Goal: Task Accomplishment & Management: Manage account settings

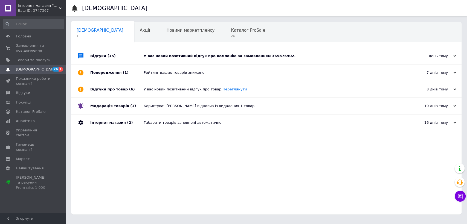
click at [236, 56] on div "У вас новий позитивний відгук про компанію за замовленням 365875902." at bounding box center [273, 56] width 258 height 5
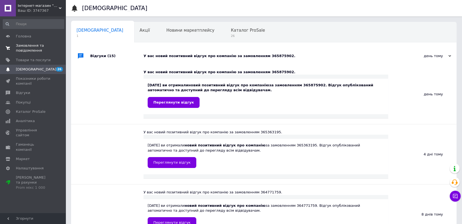
click at [31, 48] on span "Замовлення та повідомлення" at bounding box center [33, 48] width 35 height 10
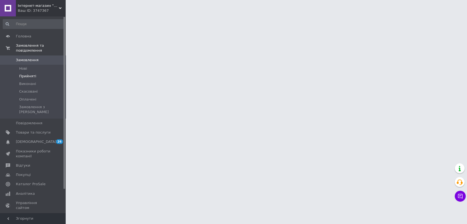
click at [31, 74] on span "Прийняті" at bounding box center [27, 76] width 17 height 5
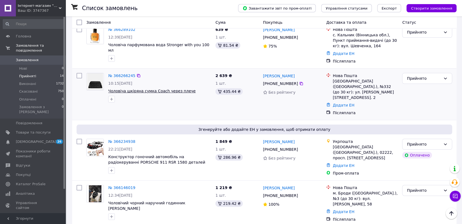
scroll to position [91, 0]
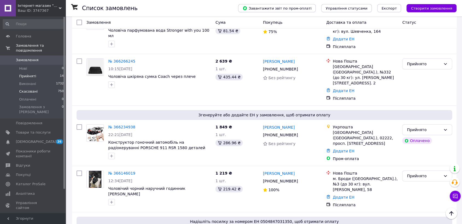
click at [37, 88] on li "Скасовані 750" at bounding box center [33, 92] width 67 height 8
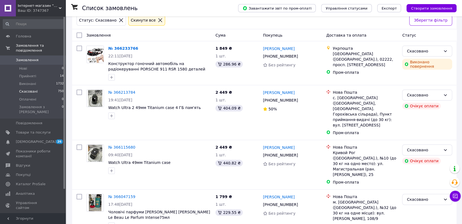
scroll to position [61, 0]
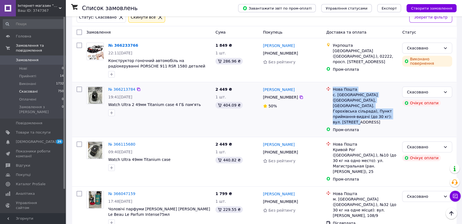
drag, startPoint x: 385, startPoint y: 111, endPoint x: 330, endPoint y: 89, distance: 59.5
click at [330, 89] on div "Нова Пошта с. [GEOGRAPHIC_DATA] ([GEOGRAPHIC_DATA], [GEOGRAPHIC_DATA]. Горохівс…" at bounding box center [362, 106] width 74 height 38
copy div "Нова Пошта с. [GEOGRAPHIC_DATA] ([GEOGRAPHIC_DATA], [GEOGRAPHIC_DATA]. Горохівс…"
drag, startPoint x: 293, startPoint y: 98, endPoint x: 282, endPoint y: 98, distance: 11.5
click at [271, 94] on div "[PHONE_NUMBER]" at bounding box center [280, 98] width 37 height 8
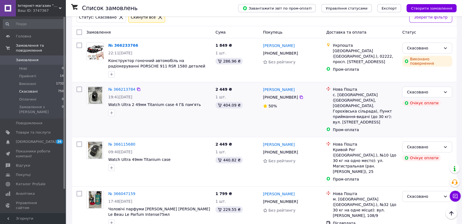
drag, startPoint x: 295, startPoint y: 109, endPoint x: 295, endPoint y: 102, distance: 7.1
click at [295, 106] on div "50%" at bounding box center [292, 106] width 59 height 8
drag, startPoint x: 295, startPoint y: 99, endPoint x: 260, endPoint y: 92, distance: 35.9
click at [263, 90] on div "[PERSON_NAME] [PHONE_NUMBER]%" at bounding box center [292, 110] width 63 height 50
copy div "[PERSON_NAME] [PHONE_NUMBER]"
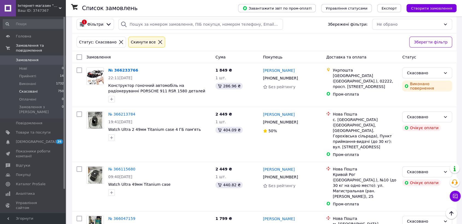
scroll to position [0, 0]
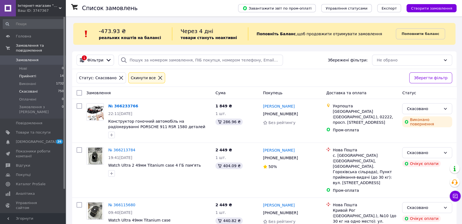
click at [37, 73] on li "Прийняті 14" at bounding box center [33, 76] width 67 height 8
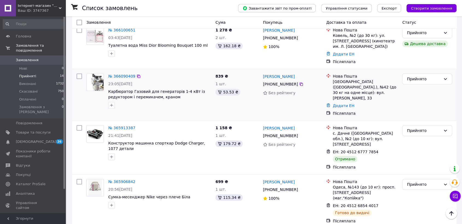
scroll to position [362, 0]
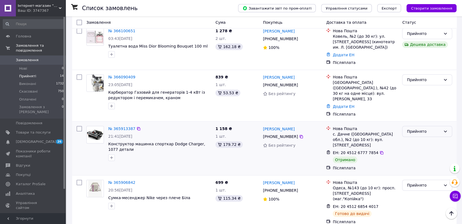
click at [421, 129] on div "Прийнято" at bounding box center [424, 132] width 34 height 6
click at [413, 114] on li "Виконано" at bounding box center [428, 114] width 50 height 10
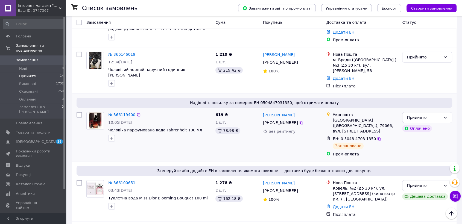
scroll to position [301, 0]
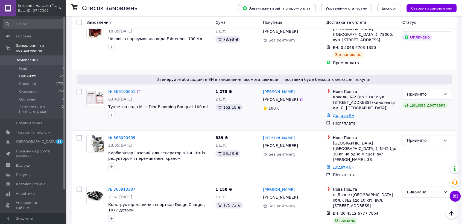
click at [347, 114] on link "Додати ЕН" at bounding box center [344, 116] width 22 height 4
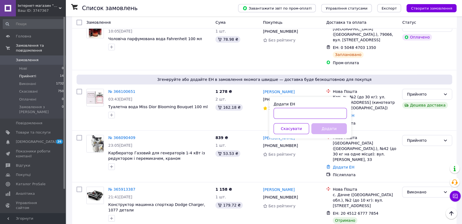
click at [308, 112] on input "Додати ЕН" at bounding box center [310, 113] width 73 height 11
paste input "20451268576385"
type input "20451268576385"
click at [318, 127] on button "Додати" at bounding box center [330, 128] width 36 height 11
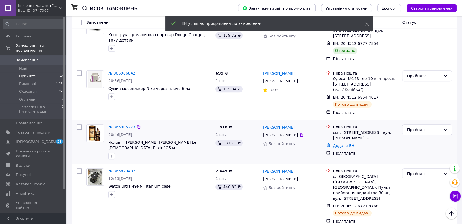
scroll to position [470, 0]
click at [333, 143] on link "Додати ЕН" at bounding box center [344, 145] width 22 height 4
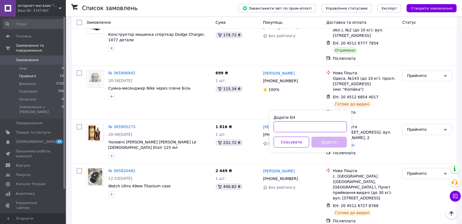
click at [318, 130] on input "Додати ЕН" at bounding box center [310, 126] width 73 height 11
paste input "20451268577695"
type input "20451268577695"
click at [323, 145] on button "Додати" at bounding box center [330, 142] width 36 height 11
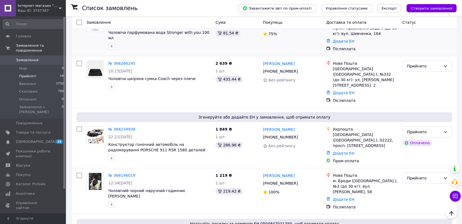
scroll to position [56, 0]
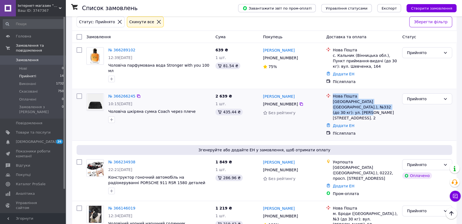
drag, startPoint x: 387, startPoint y: 107, endPoint x: 332, endPoint y: 97, distance: 55.8
click at [332, 97] on div "Нова Пошта [GEOGRAPHIC_DATA] ([GEOGRAPHIC_DATA].), №332 (до 30 кг): ул. [PERSON…" at bounding box center [365, 107] width 67 height 27
copy div "Нова Пошта [GEOGRAPHIC_DATA] ([GEOGRAPHIC_DATA].), №332 (до 30 кг): ул. [PERSON…"
drag, startPoint x: 295, startPoint y: 105, endPoint x: 263, endPoint y: 96, distance: 33.3
click at [263, 96] on div "[PERSON_NAME] [PHONE_NUMBER] Без рейтингу" at bounding box center [292, 114] width 63 height 47
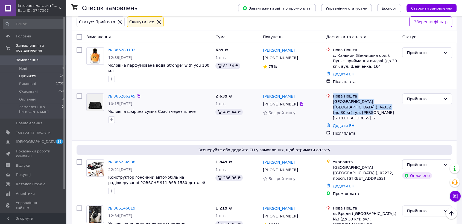
copy div "[PERSON_NAME] [PHONE_NUMBER]"
click at [300, 103] on icon at bounding box center [301, 104] width 3 height 3
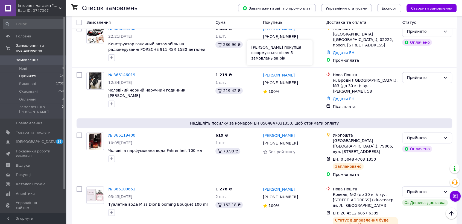
scroll to position [129, 0]
